Goal: Task Accomplishment & Management: Use online tool/utility

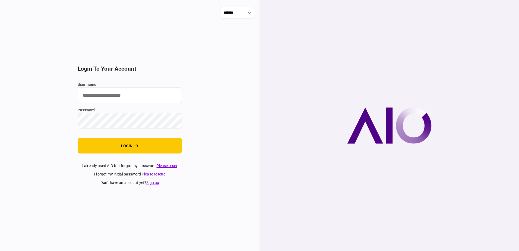
type input "**********"
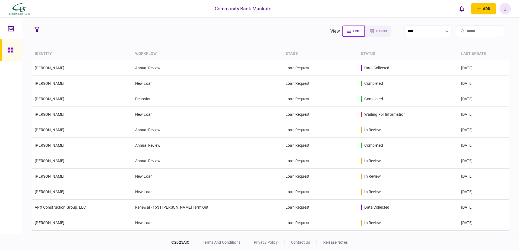
click at [467, 32] on input "search" at bounding box center [479, 30] width 49 height 11
type input "*"
type input "*******"
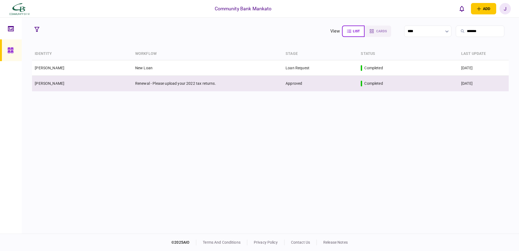
click at [66, 88] on td "[PERSON_NAME]" at bounding box center [82, 83] width 100 height 15
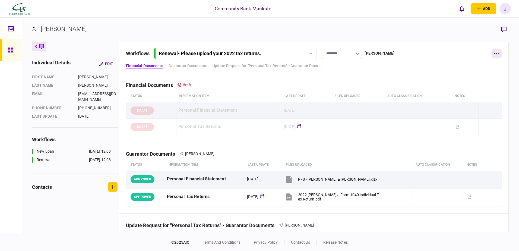
click at [497, 55] on button "button" at bounding box center [497, 54] width 10 height 10
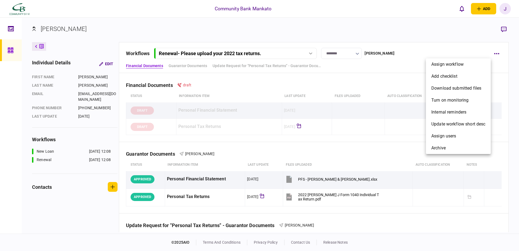
click at [385, 38] on div at bounding box center [259, 125] width 519 height 251
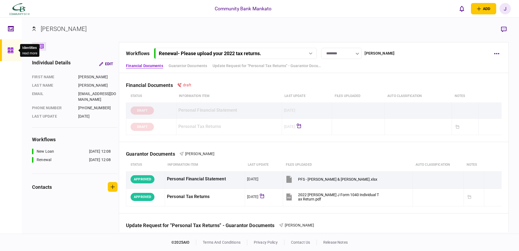
click at [10, 51] on icon at bounding box center [10, 49] width 5 height 5
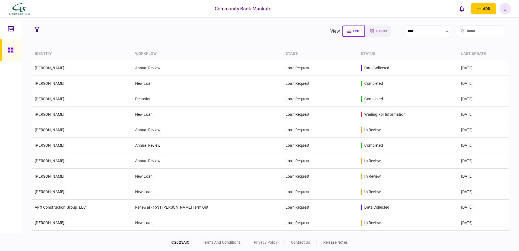
click at [460, 33] on icon at bounding box center [462, 31] width 4 height 4
click at [462, 31] on input "search" at bounding box center [479, 30] width 49 height 11
type input "******"
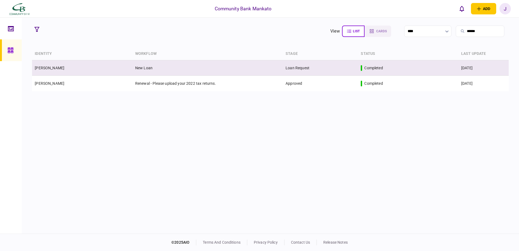
click at [193, 69] on td "New Loan" at bounding box center [207, 67] width 150 height 15
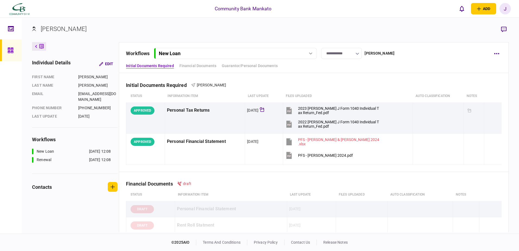
click at [104, 206] on div "individual details Edit First name [PERSON_NAME] Last name [PERSON_NAME] email …" at bounding box center [75, 137] width 87 height 190
click at [494, 84] on icon "button" at bounding box center [496, 84] width 5 height 1
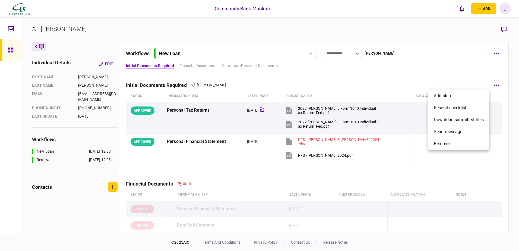
click at [495, 52] on div at bounding box center [259, 125] width 519 height 251
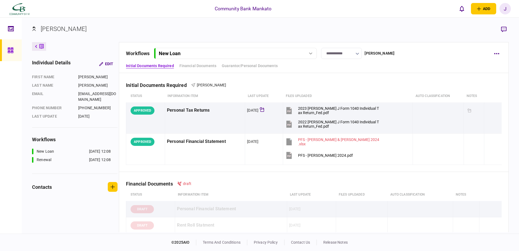
click at [495, 52] on button "button" at bounding box center [497, 54] width 10 height 10
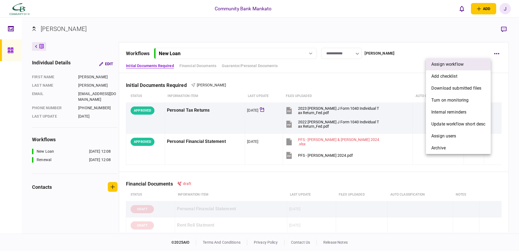
click at [446, 67] on span "assign workflow" at bounding box center [447, 64] width 32 height 7
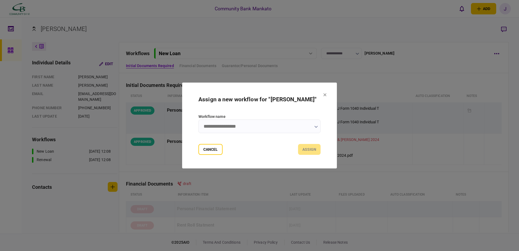
click at [315, 128] on button "button" at bounding box center [316, 126] width 4 height 4
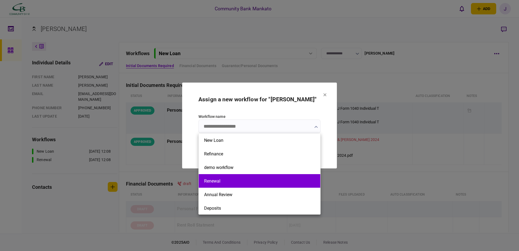
click at [220, 178] on button "Renewal" at bounding box center [259, 180] width 111 height 5
type input "*******"
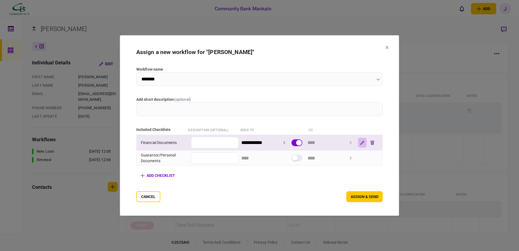
click at [366, 141] on button "button" at bounding box center [362, 143] width 9 height 10
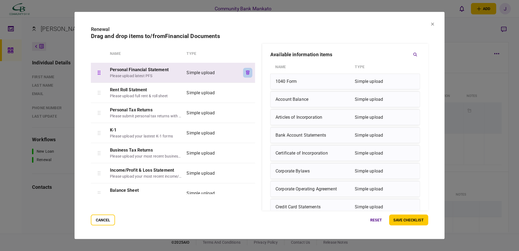
click at [244, 71] on button "button" at bounding box center [247, 73] width 9 height 10
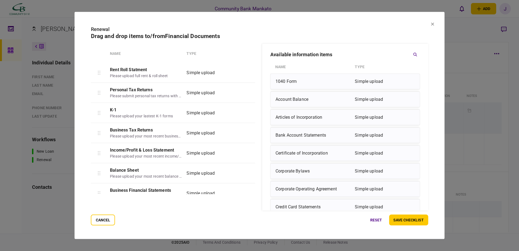
click at [244, 71] on button "button" at bounding box center [247, 73] width 9 height 10
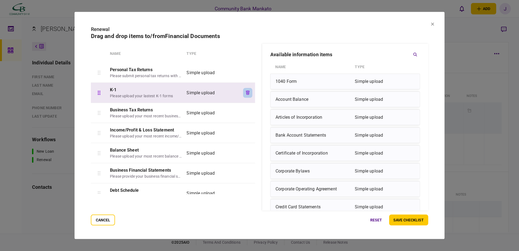
click at [246, 92] on icon "button" at bounding box center [248, 93] width 4 height 4
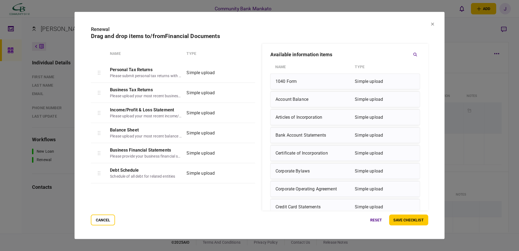
click at [246, 92] on icon "button" at bounding box center [248, 93] width 4 height 4
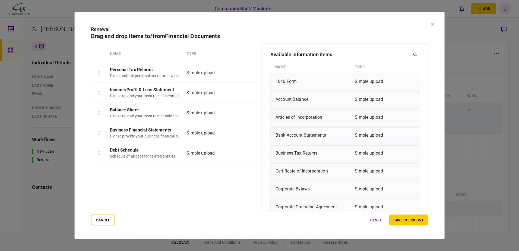
click at [246, 92] on icon "button" at bounding box center [248, 93] width 4 height 4
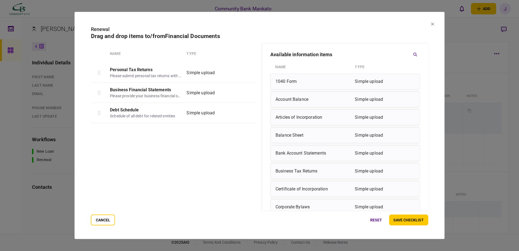
click at [246, 92] on icon "button" at bounding box center [248, 93] width 4 height 4
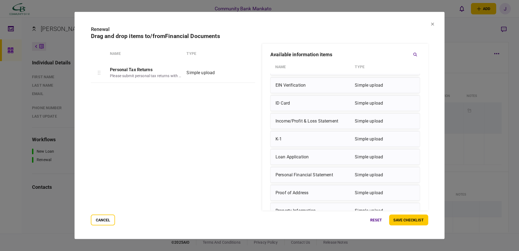
scroll to position [310, 0]
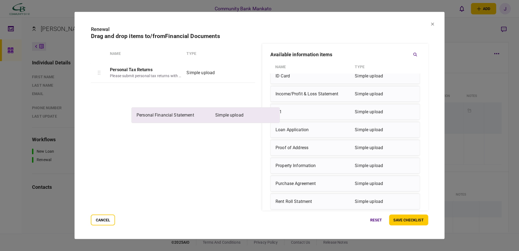
drag, startPoint x: 308, startPoint y: 148, endPoint x: 165, endPoint y: 114, distance: 146.4
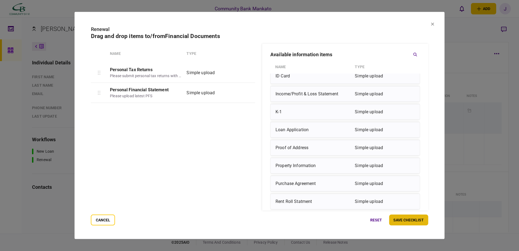
click at [413, 219] on button "save checklist" at bounding box center [408, 219] width 39 height 11
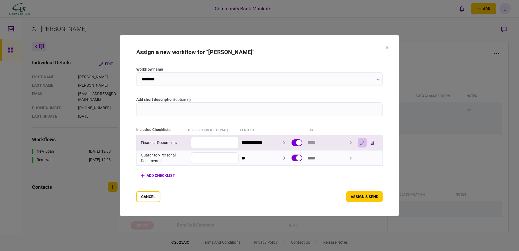
click at [364, 142] on icon "button" at bounding box center [362, 143] width 4 height 4
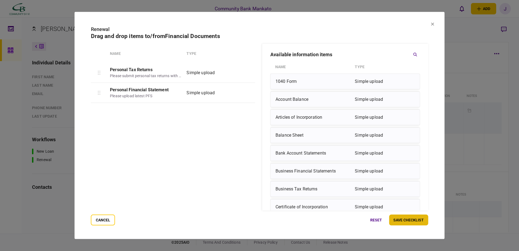
click at [405, 221] on button "save checklist" at bounding box center [408, 219] width 39 height 11
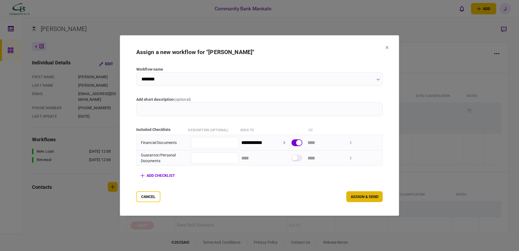
click at [373, 197] on button "assign & send" at bounding box center [364, 196] width 36 height 11
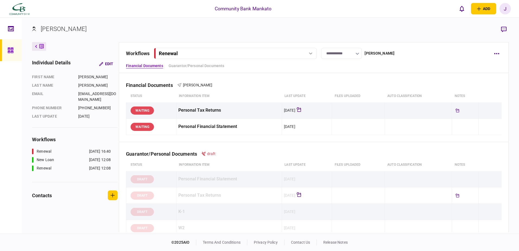
click at [502, 7] on div "J" at bounding box center [504, 8] width 11 height 11
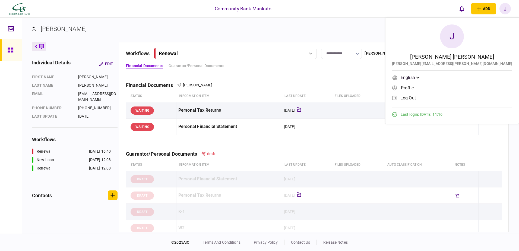
click at [416, 96] on span "log out" at bounding box center [407, 97] width 15 height 5
